Goal: Transaction & Acquisition: Purchase product/service

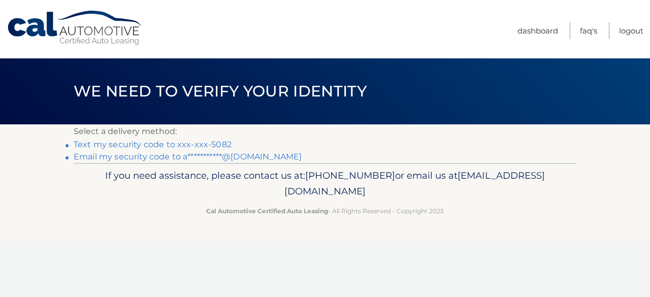
click at [138, 159] on link "**********" at bounding box center [188, 157] width 228 height 10
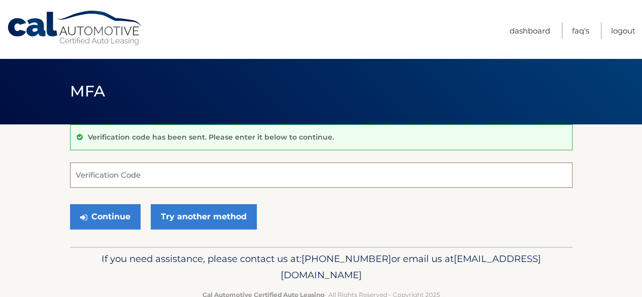
click at [155, 171] on input "Verification Code" at bounding box center [321, 174] width 503 height 25
paste input "503676"
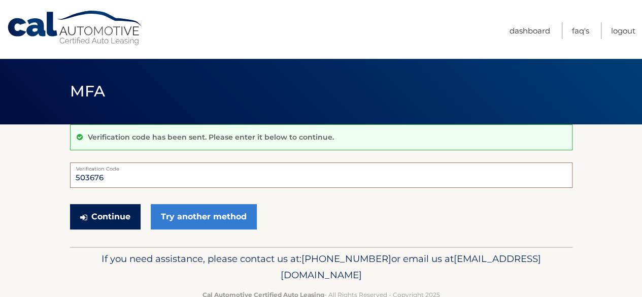
type input "503676"
click at [109, 217] on button "Continue" at bounding box center [105, 216] width 71 height 25
click at [117, 219] on button "Continue" at bounding box center [105, 216] width 71 height 25
drag, startPoint x: 106, startPoint y: 176, endPoint x: 34, endPoint y: 175, distance: 72.6
click at [36, 175] on section "Verification code has been sent. Please enter it below to continue. 503676 Veri…" at bounding box center [321, 185] width 642 height 122
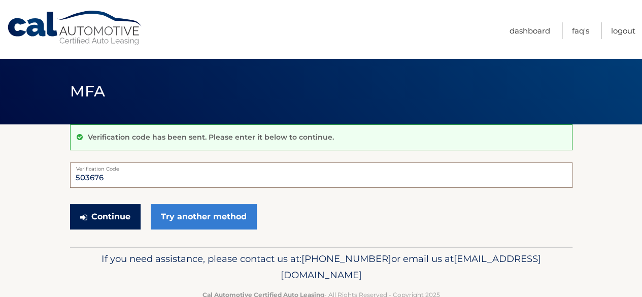
type input "503676"
click at [107, 217] on button "Continue" at bounding box center [105, 216] width 71 height 25
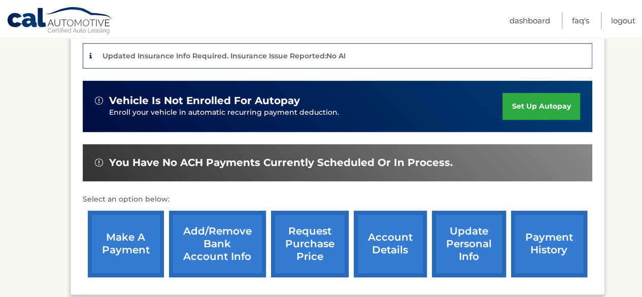
scroll to position [354, 0]
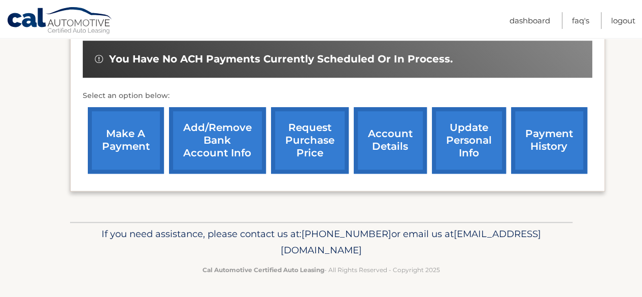
click at [117, 125] on link "make a payment" at bounding box center [126, 140] width 76 height 66
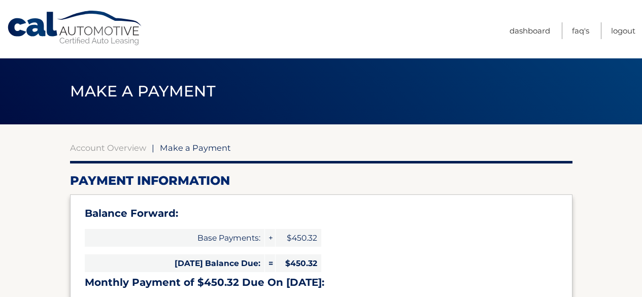
select select "OTUxYjJlNzYtNjAxZi00OWQ3LTgyNzMtMDdhZmMyZTFiOTQ0"
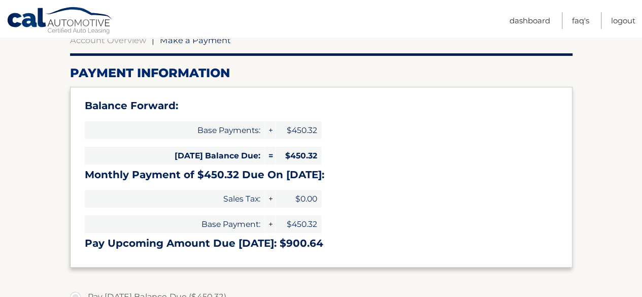
scroll to position [152, 0]
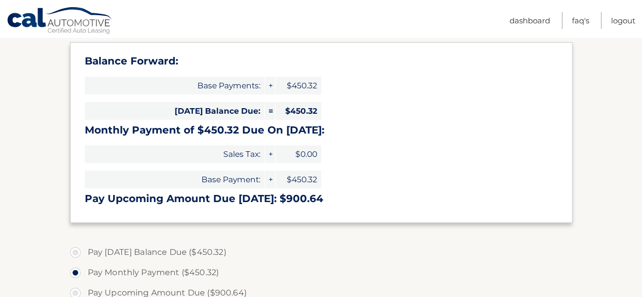
click at [74, 252] on label "Pay [DATE] Balance Due ($450.32)" at bounding box center [321, 252] width 503 height 20
click at [74, 252] on input "Pay [DATE] Balance Due ($450.32)" at bounding box center [79, 250] width 10 height 16
radio input "true"
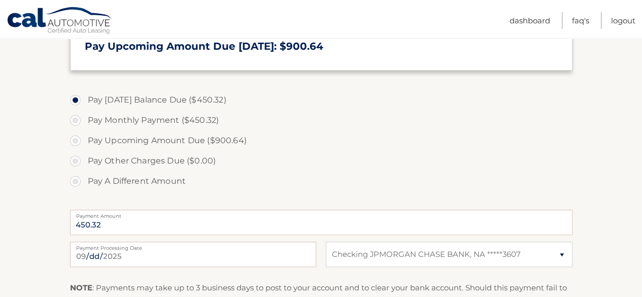
click at [73, 118] on label "Pay Monthly Payment ($450.32)" at bounding box center [321, 120] width 503 height 20
click at [74, 118] on input "Pay Monthly Payment ($450.32)" at bounding box center [79, 118] width 10 height 16
radio input "true"
click at [75, 103] on label "Pay Today's Balance Due ($450.32)" at bounding box center [321, 100] width 503 height 20
click at [75, 103] on input "Pay Today's Balance Due ($450.32)" at bounding box center [79, 98] width 10 height 16
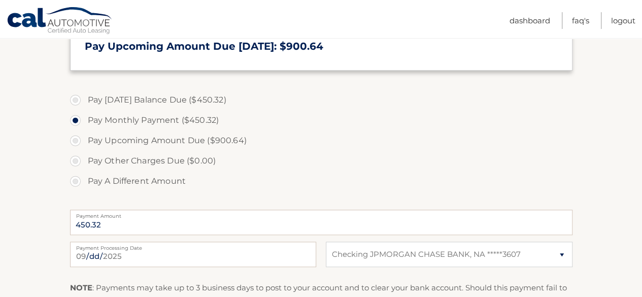
radio input "true"
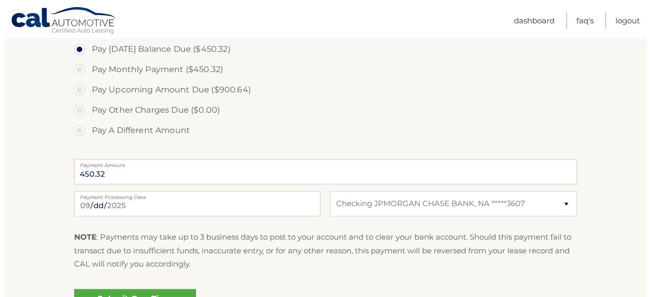
scroll to position [471, 0]
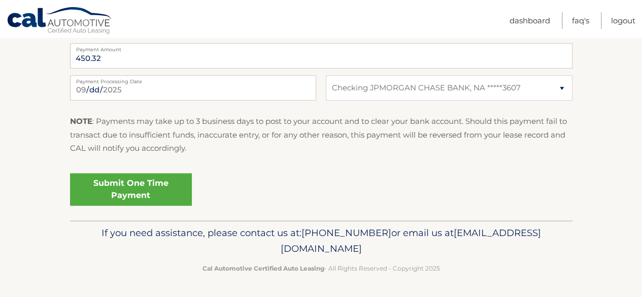
click at [135, 188] on link "Submit One Time Payment" at bounding box center [131, 189] width 122 height 32
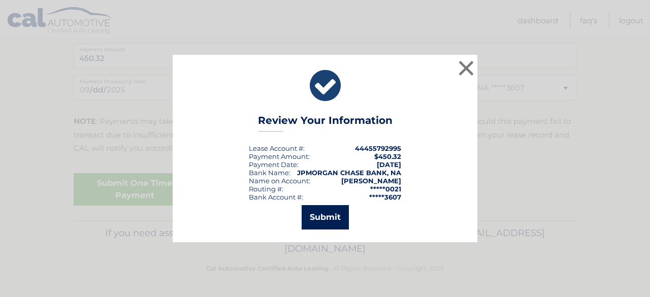
click at [328, 216] on button "Submit" at bounding box center [325, 217] width 47 height 24
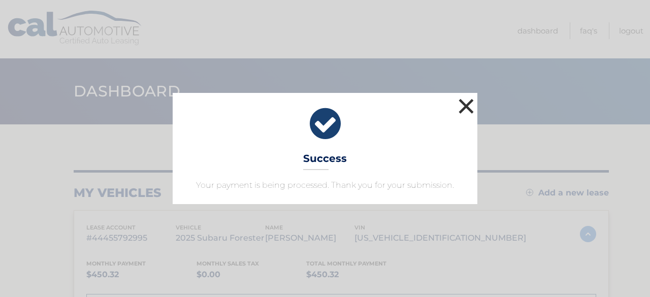
click at [465, 106] on button "×" at bounding box center [466, 106] width 20 height 20
